Goal: Task Accomplishment & Management: Manage account settings

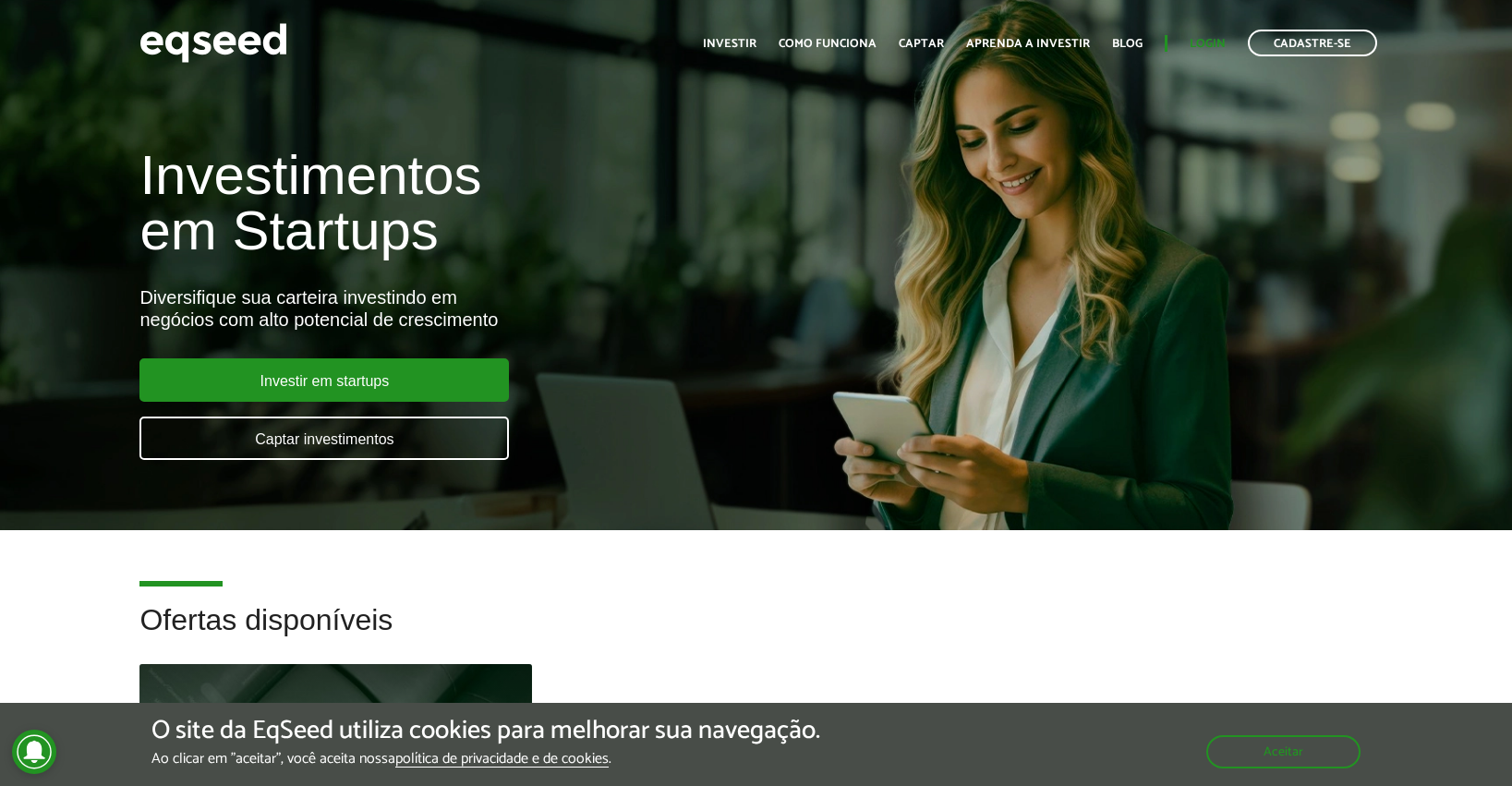
click at [1200, 43] on link "Login" at bounding box center [1207, 44] width 36 height 12
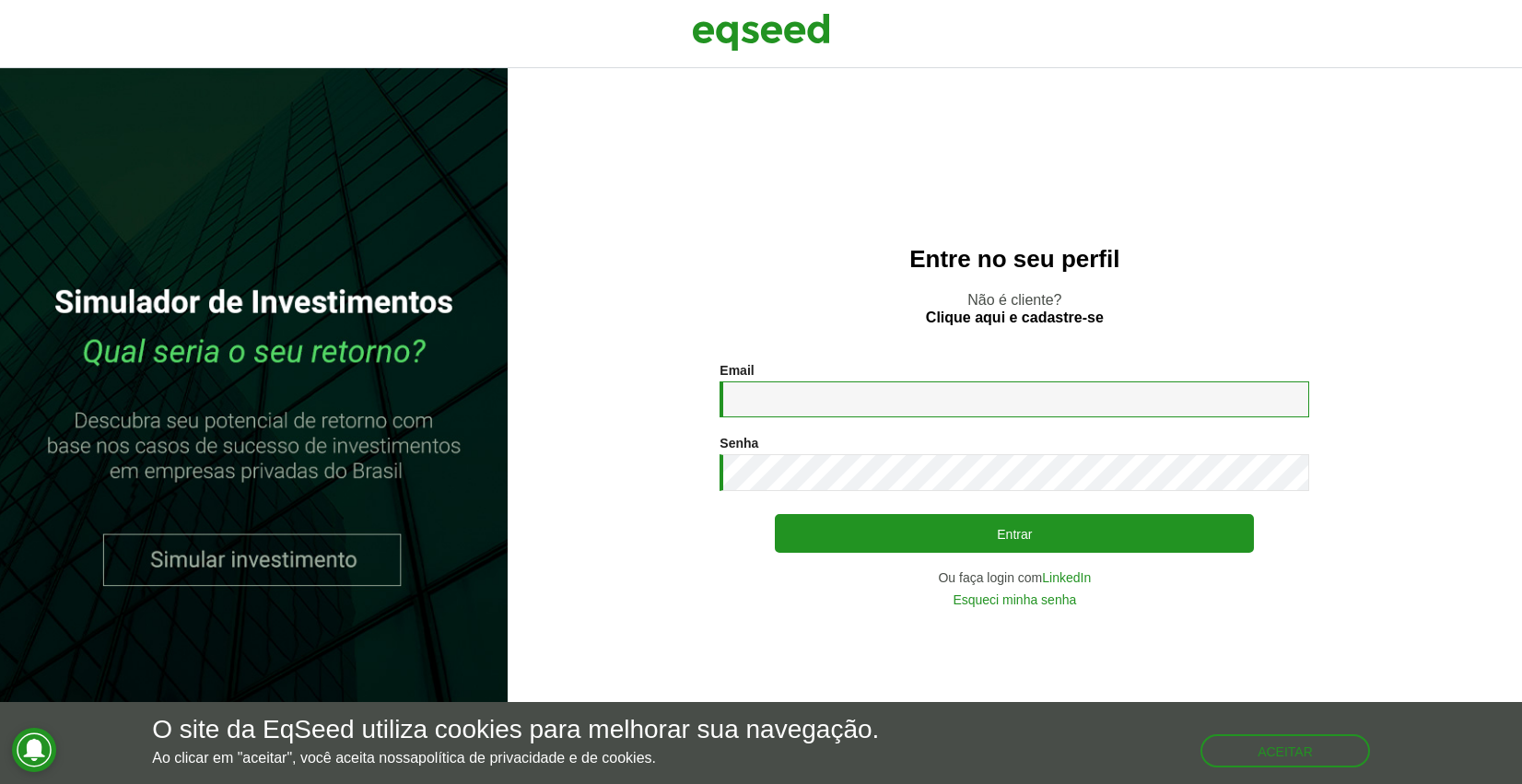
type input "**********"
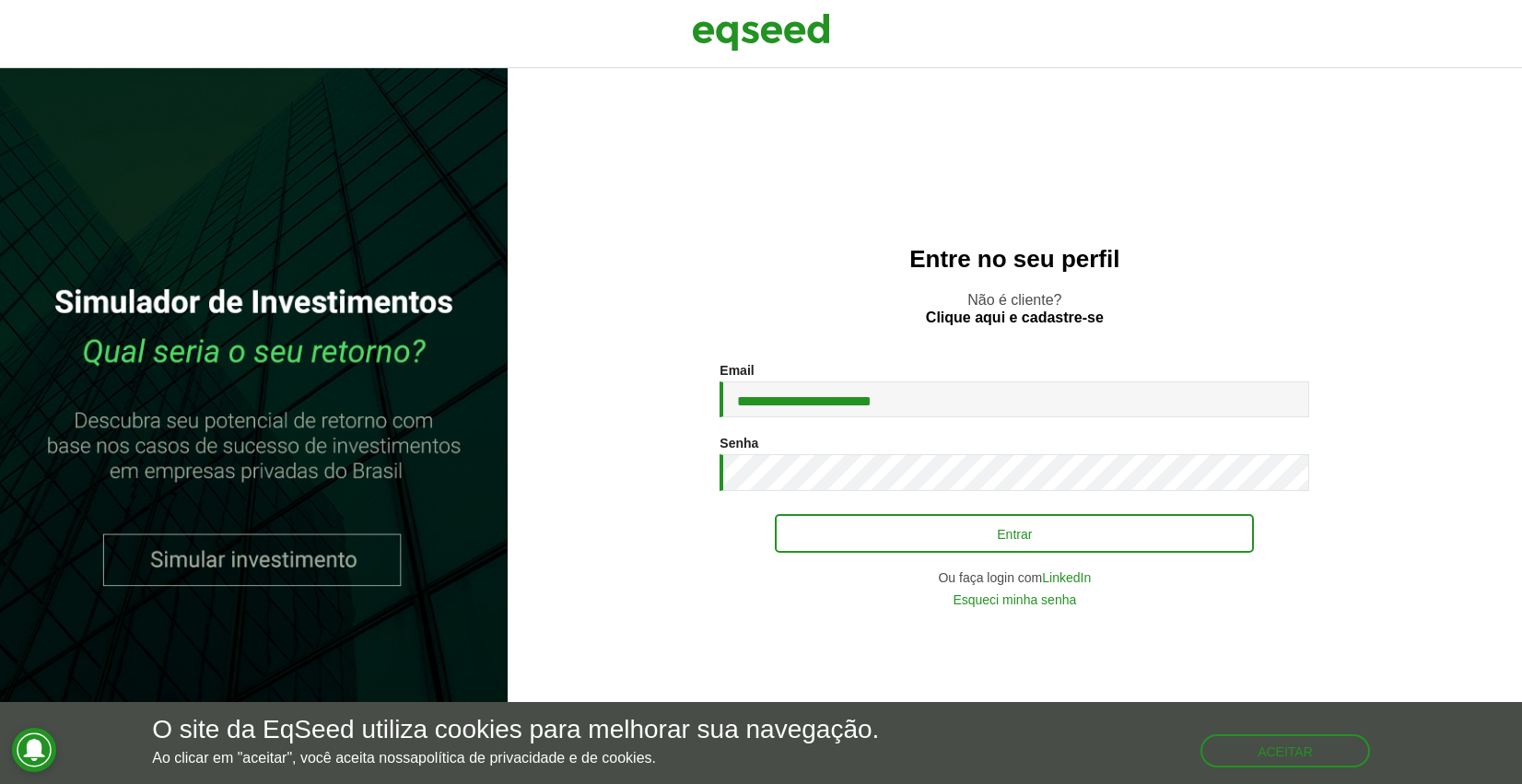
click at [1110, 533] on button "Entrar" at bounding box center [1014, 533] width 479 height 39
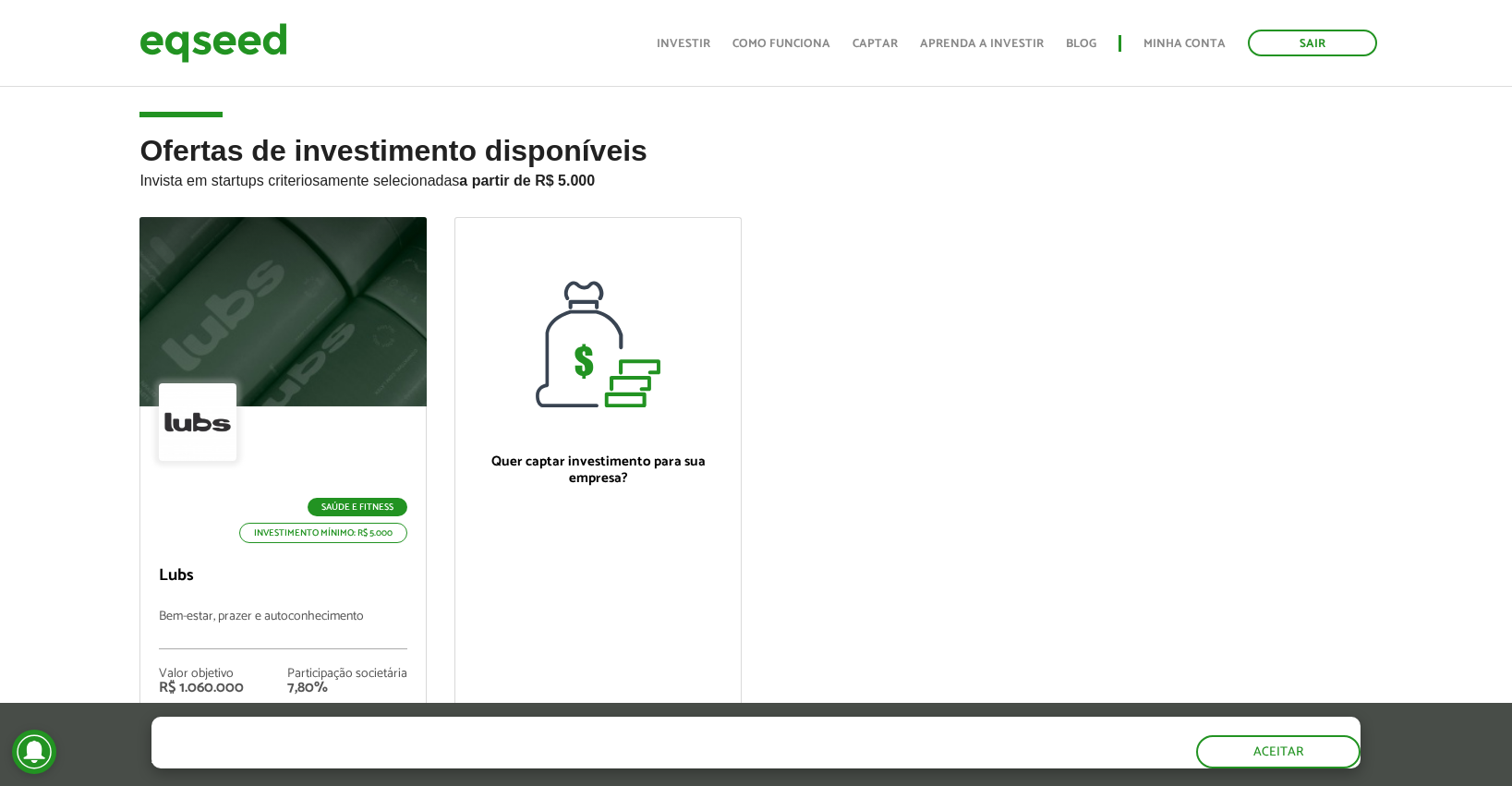
scroll to position [505, 0]
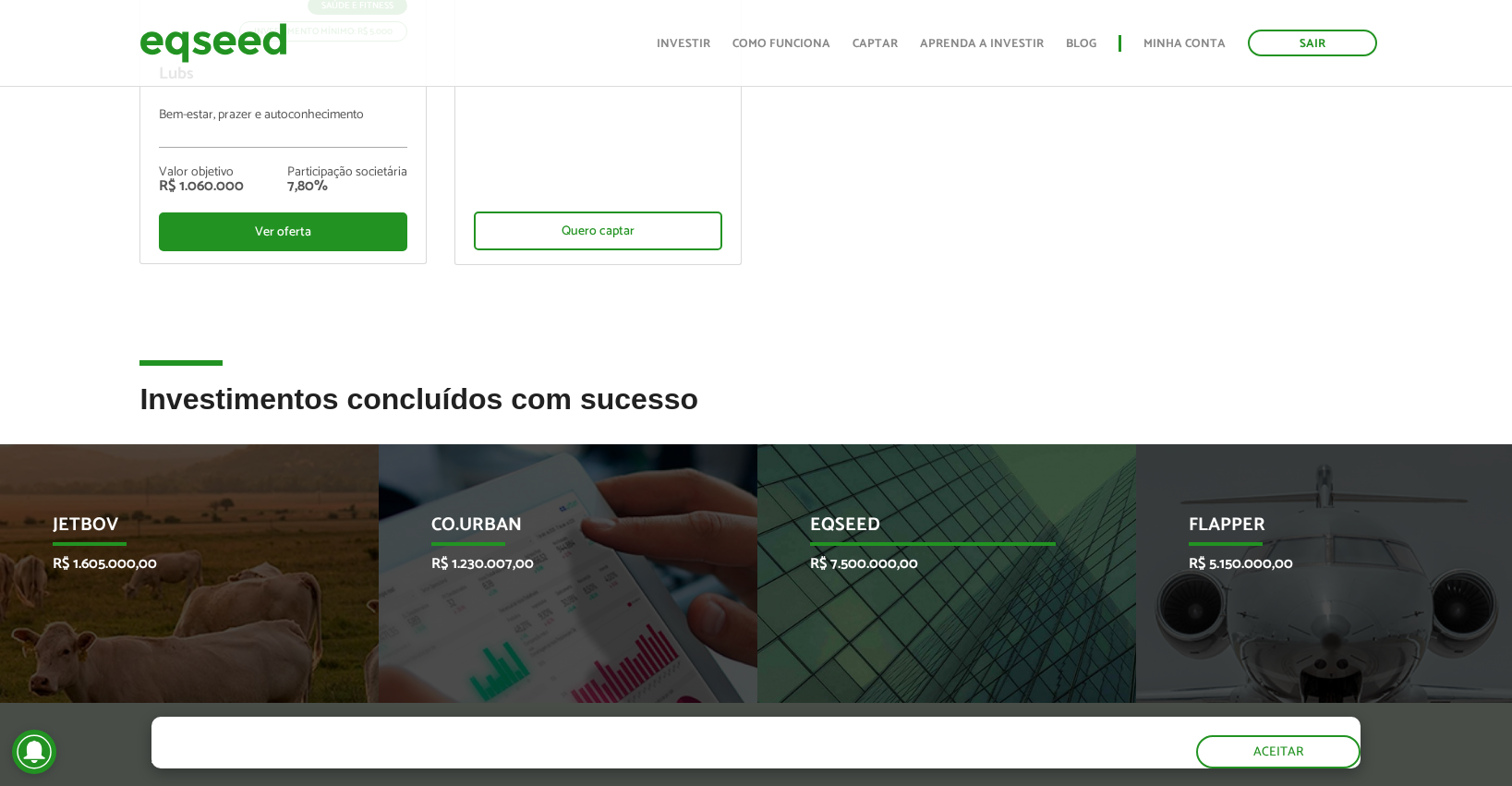
click at [903, 532] on p "EqSeed" at bounding box center [932, 531] width 245 height 32
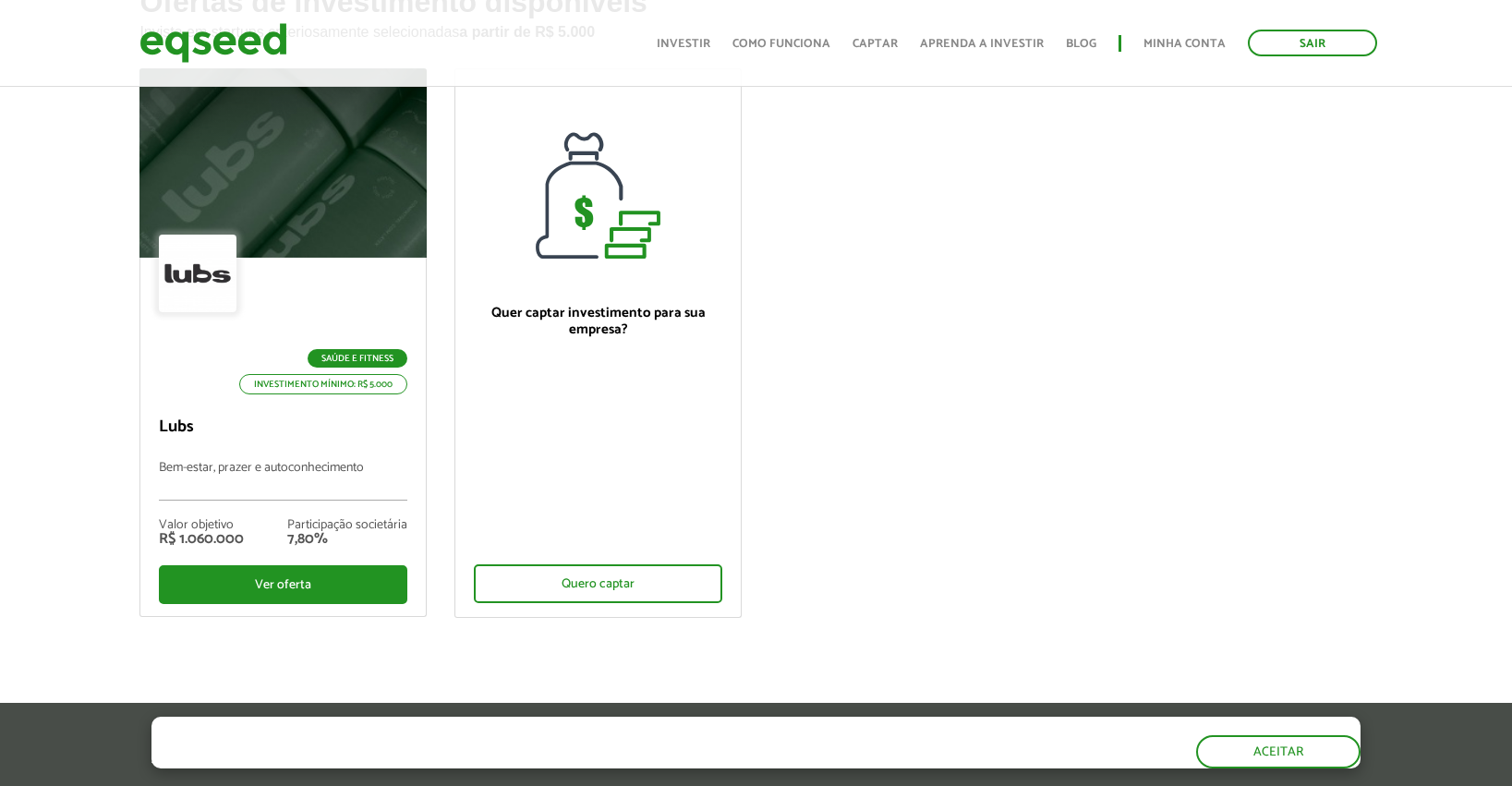
scroll to position [82, 0]
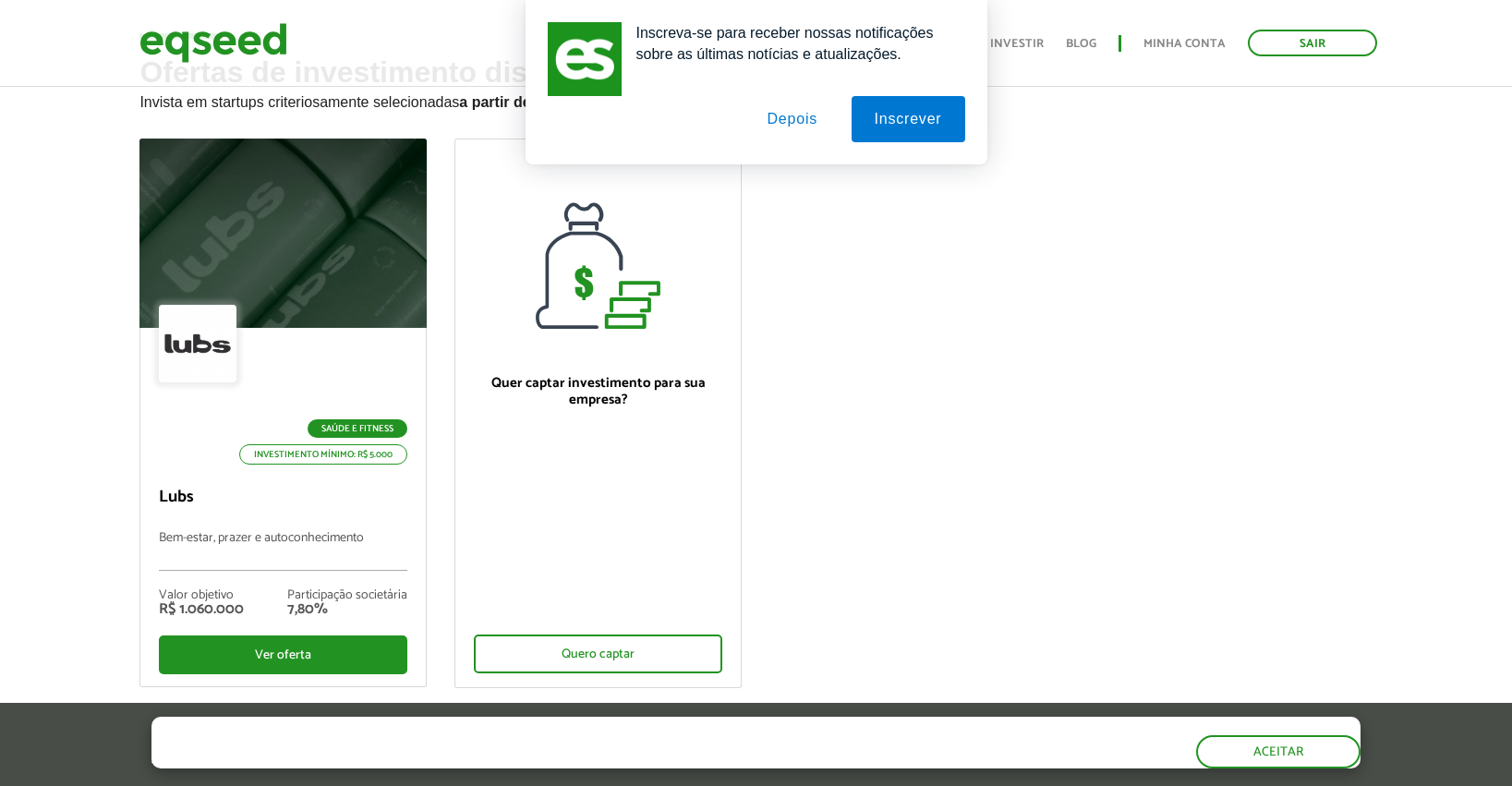
click at [794, 121] on button "Depois" at bounding box center [792, 119] width 97 height 47
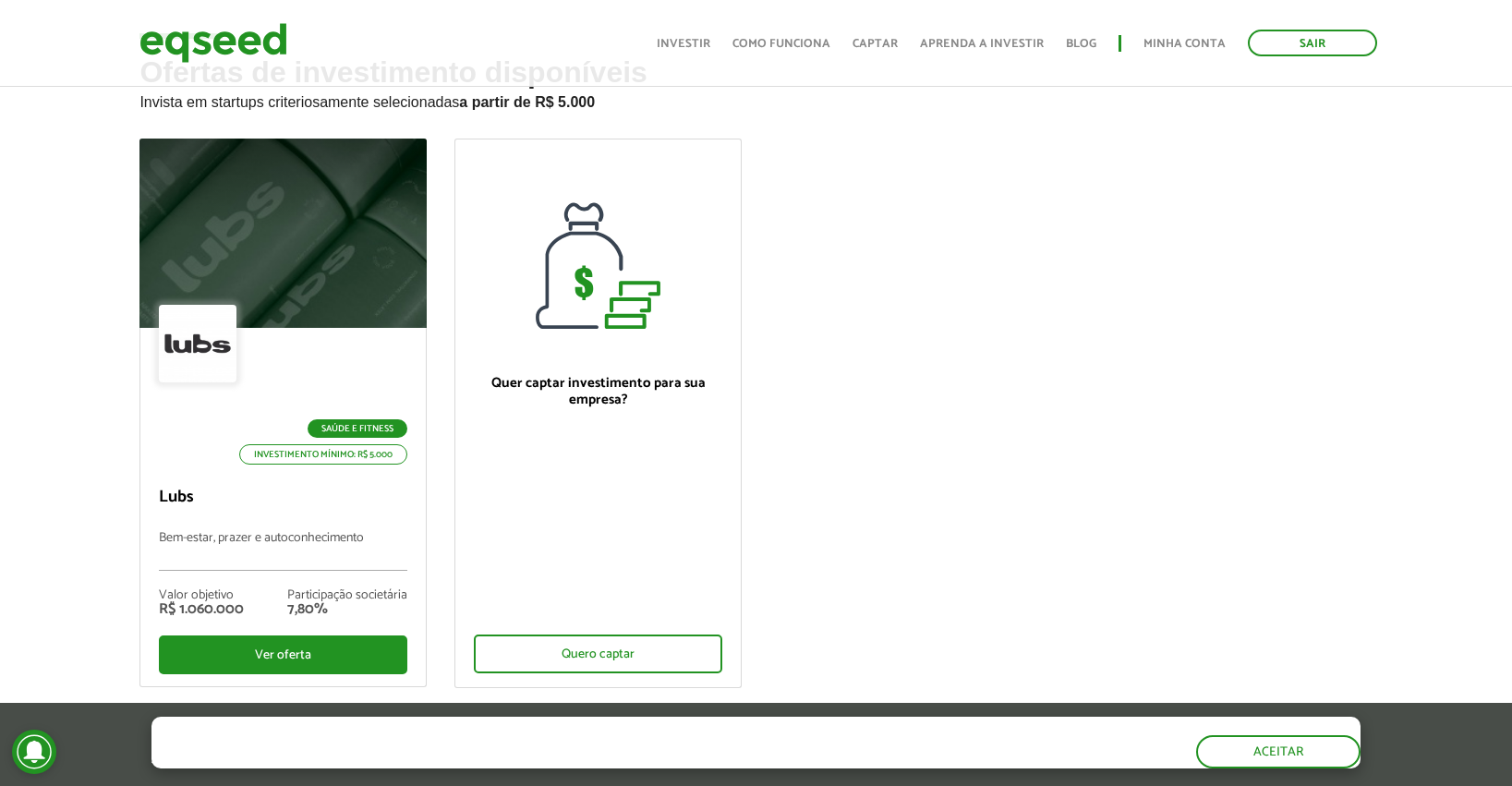
click at [1192, 46] on link "Minha conta" at bounding box center [1185, 44] width 82 height 12
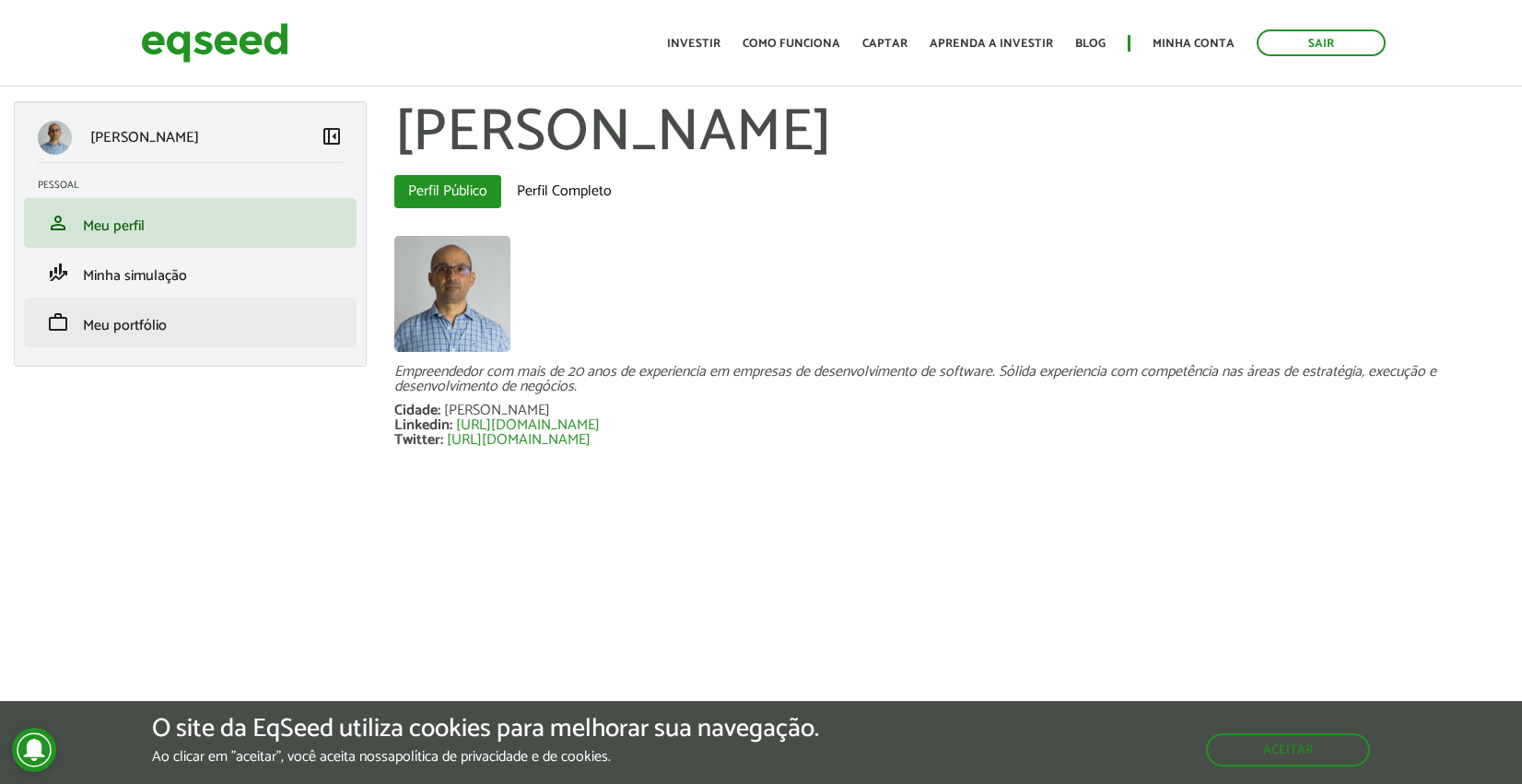
click at [142, 337] on span "Meu portfólio" at bounding box center [125, 326] width 84 height 25
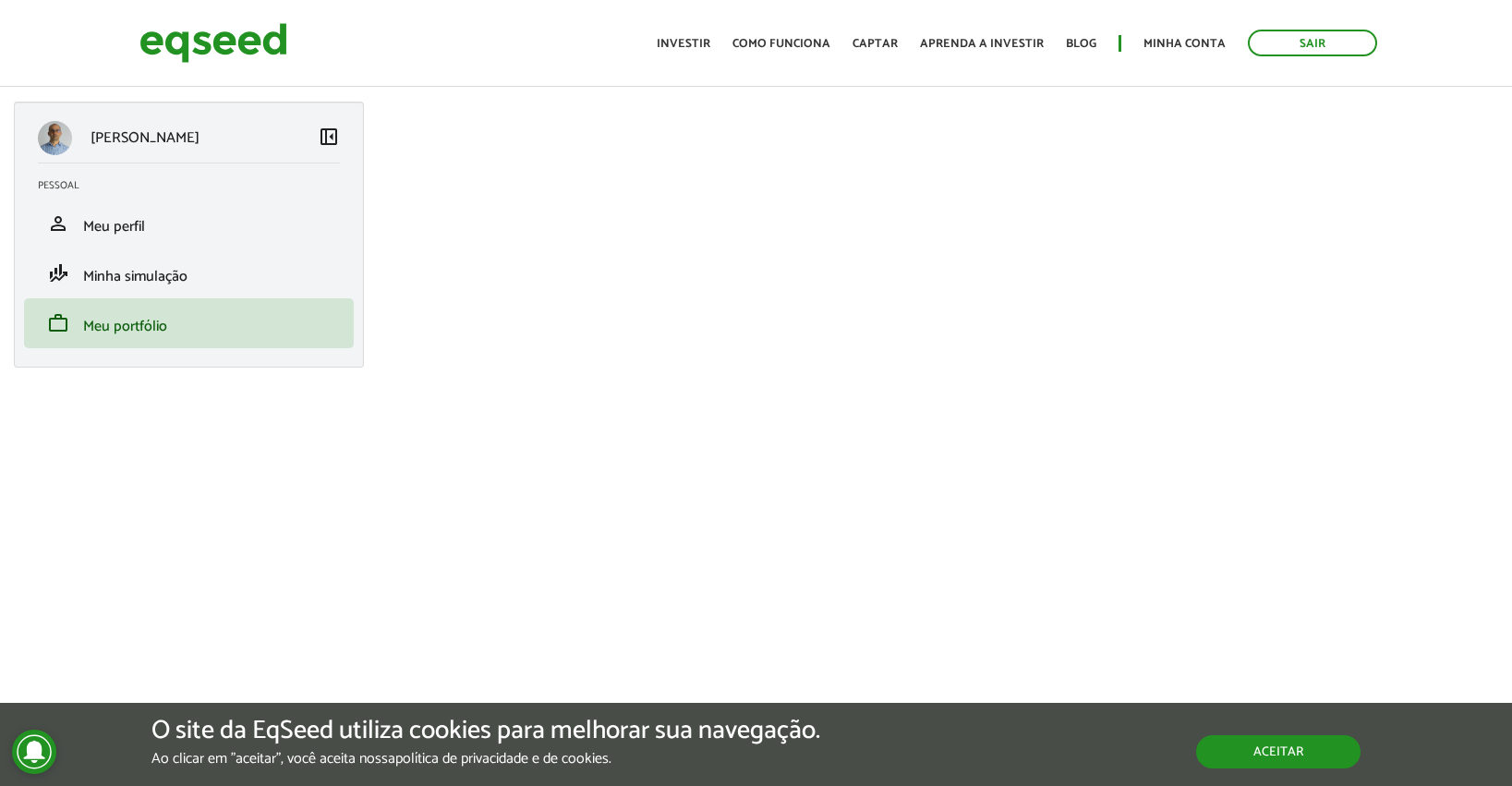
click at [1276, 754] on button "Aceitar" at bounding box center [1278, 752] width 164 height 34
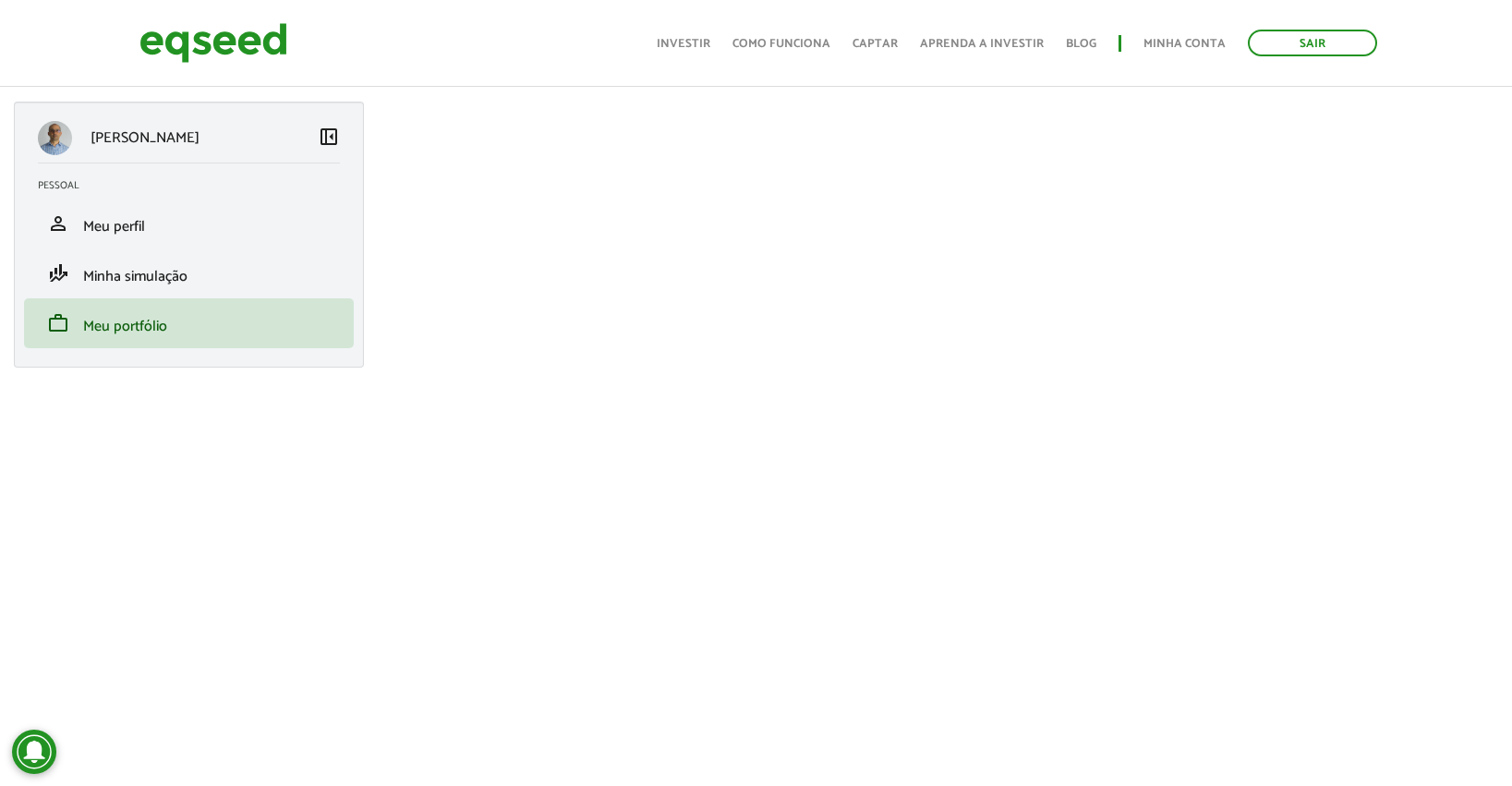
scroll to position [195, 0]
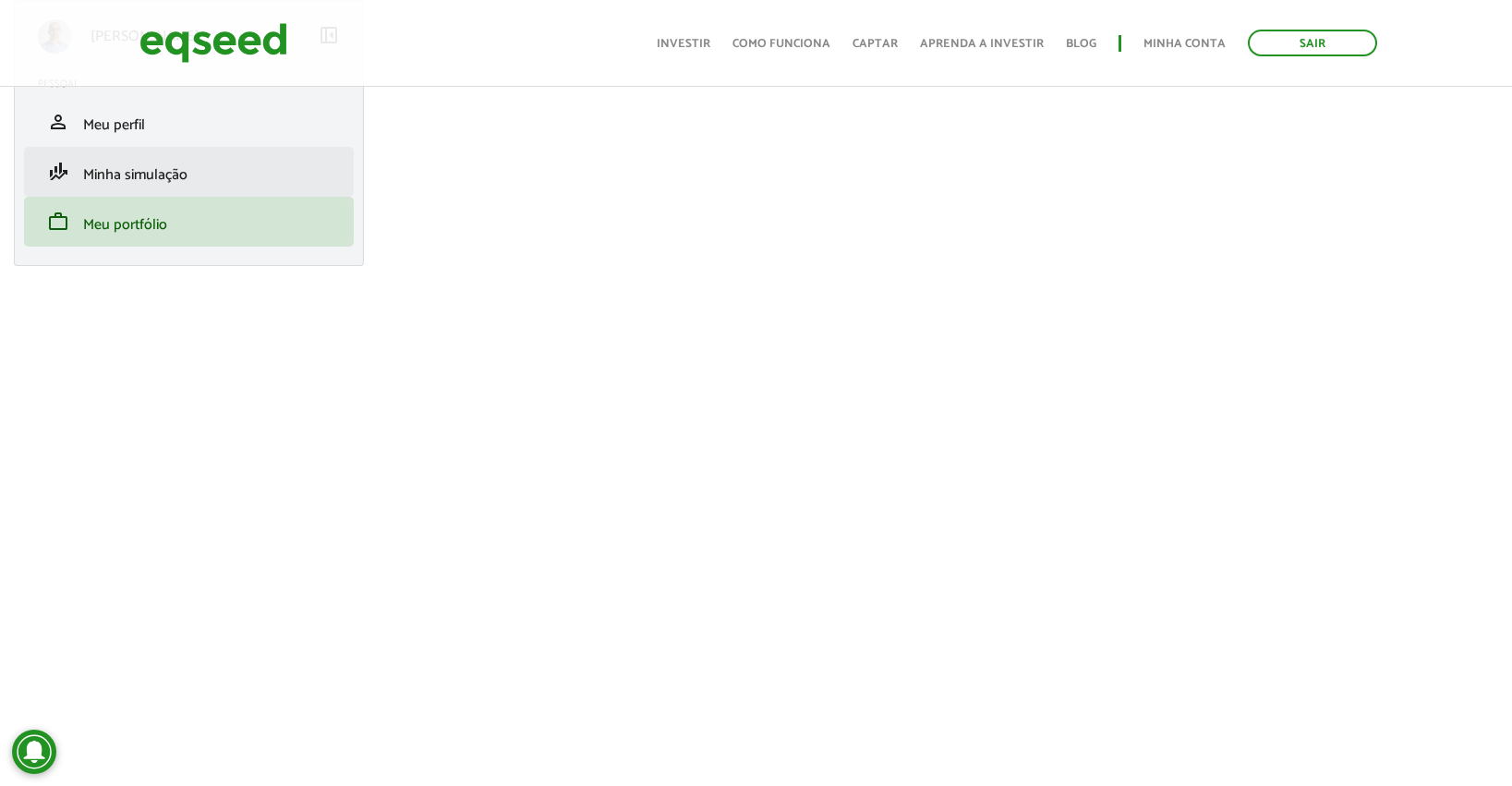
click at [133, 172] on span "Minha simulação" at bounding box center [135, 174] width 104 height 25
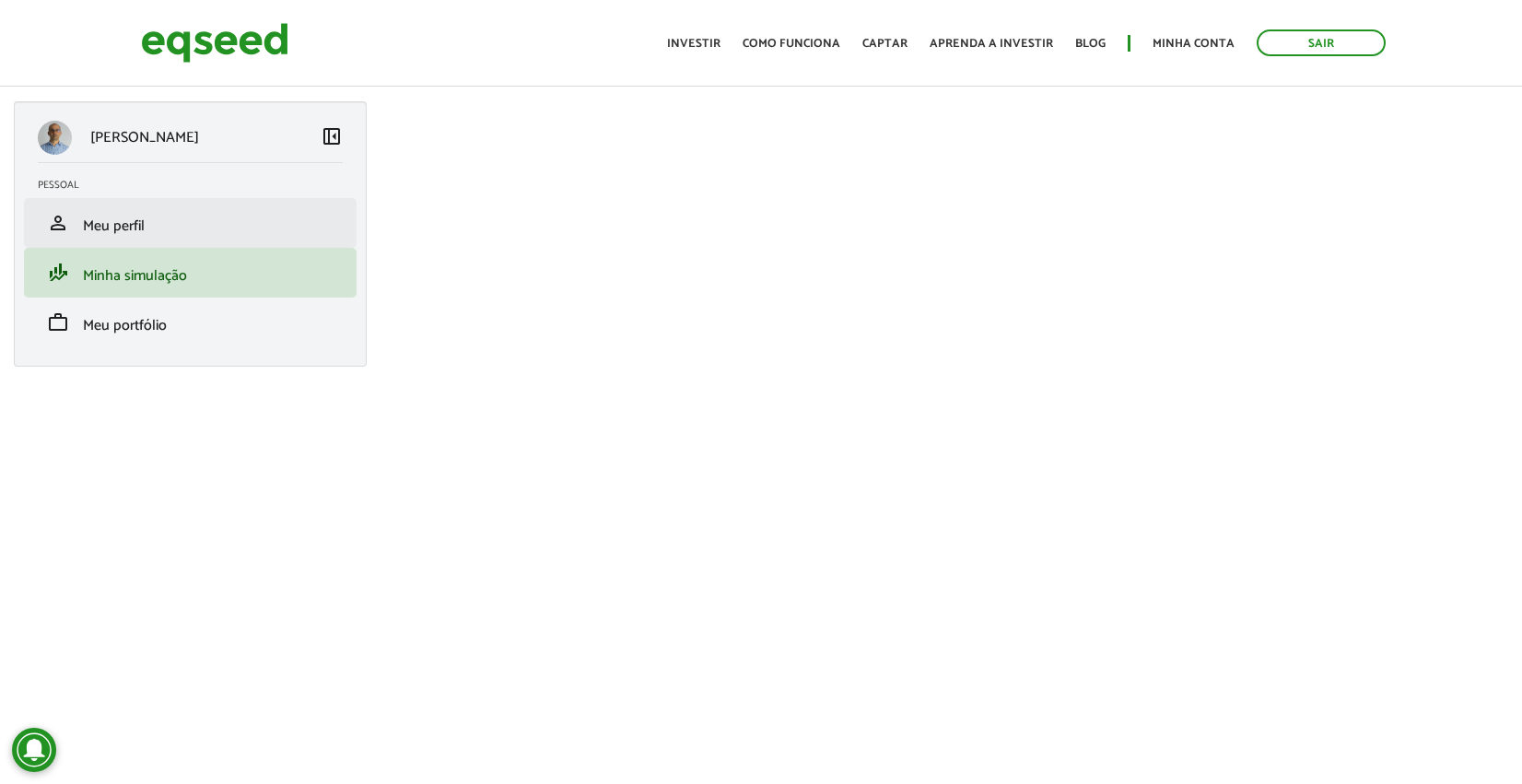
click at [117, 221] on span "Meu perfil" at bounding box center [113, 226] width 61 height 25
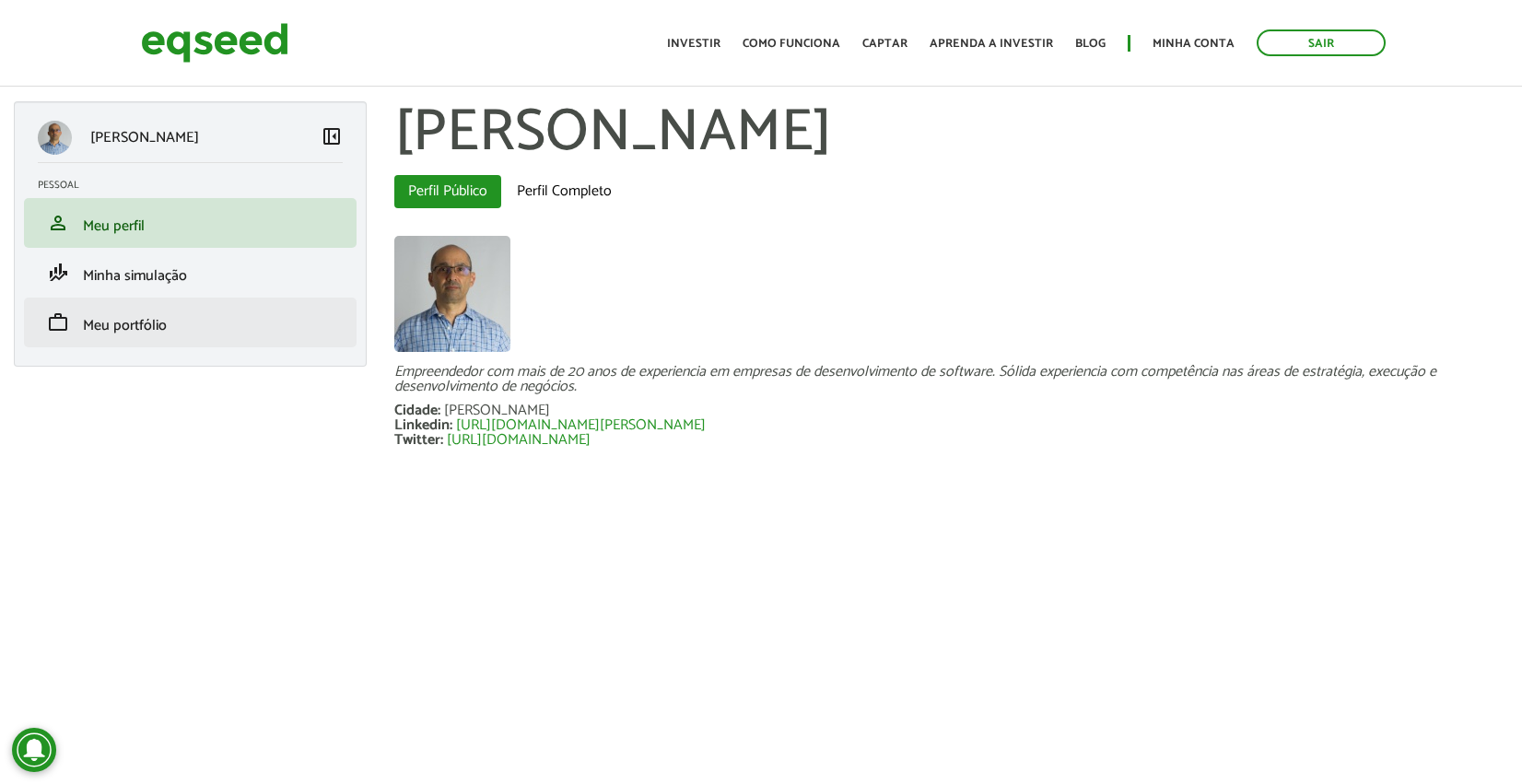
click at [125, 329] on span "Meu portfólio" at bounding box center [125, 326] width 84 height 25
